Goal: Task Accomplishment & Management: Manage account settings

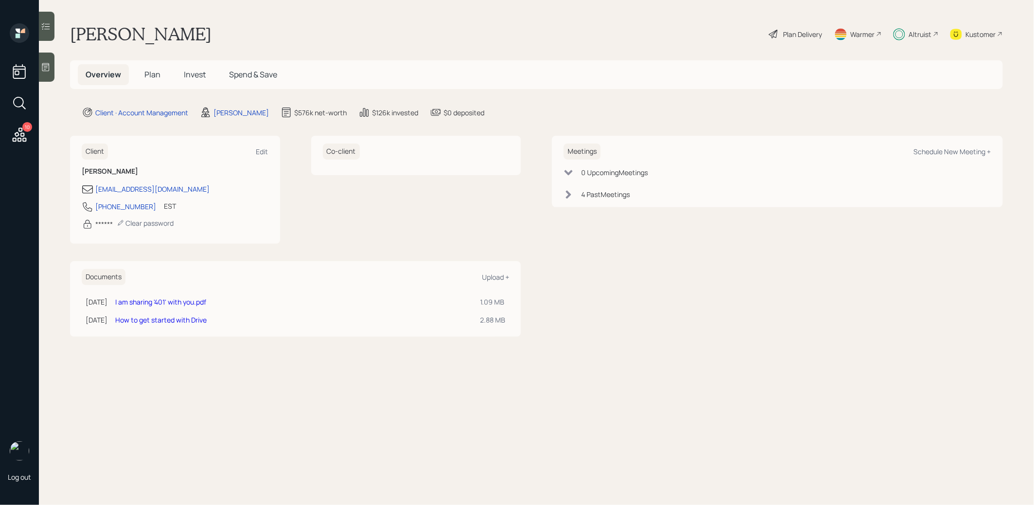
click at [195, 71] on span "Invest" at bounding box center [195, 74] width 22 height 11
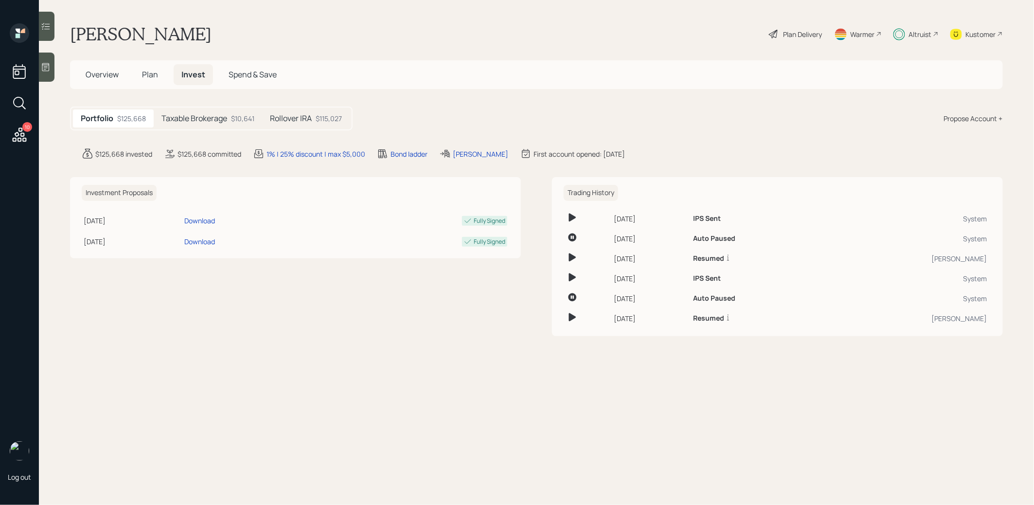
click at [301, 121] on h5 "Rollover IRA" at bounding box center [291, 118] width 42 height 9
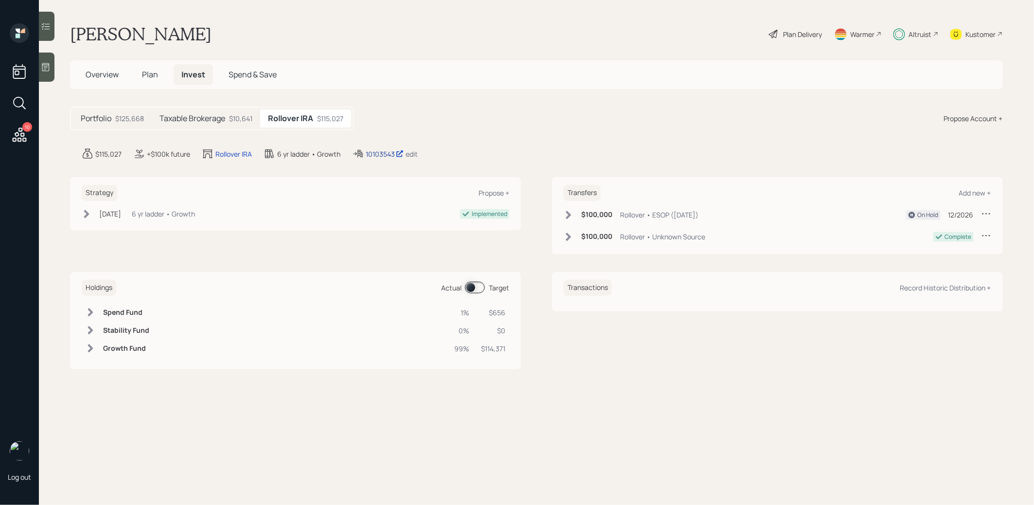
click at [377, 154] on div "10103543" at bounding box center [385, 154] width 38 height 10
